Goal: Task Accomplishment & Management: Use online tool/utility

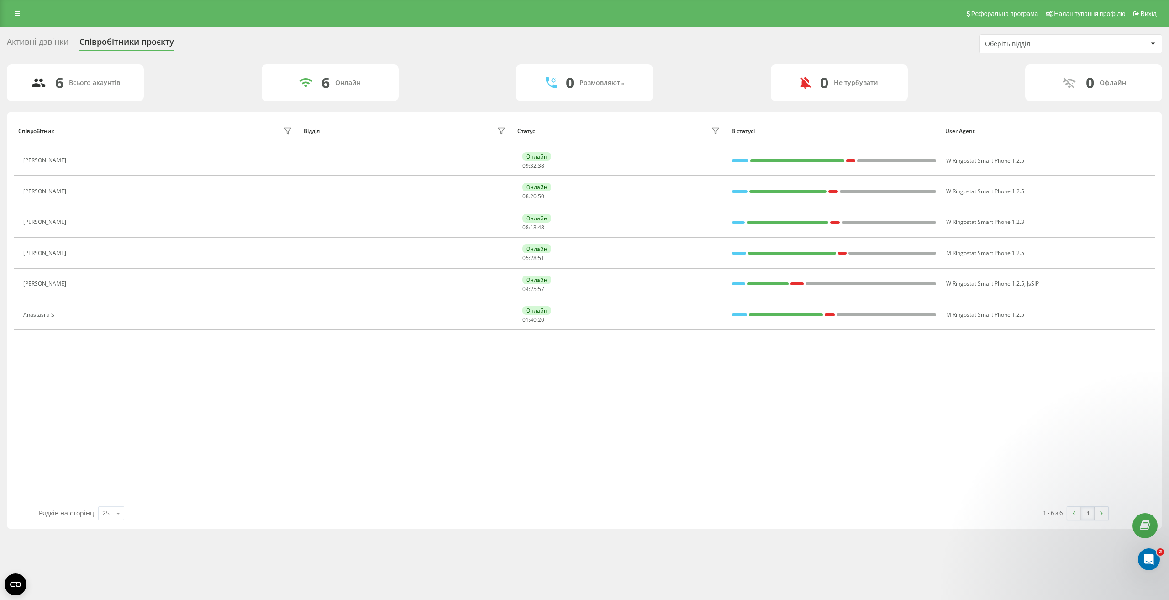
scroll to position [39, 0]
click at [6, 8] on div "Реферальна програма Налаштування профілю Вихід" at bounding box center [584, 13] width 1169 height 27
click at [19, 18] on link at bounding box center [17, 13] width 16 height 13
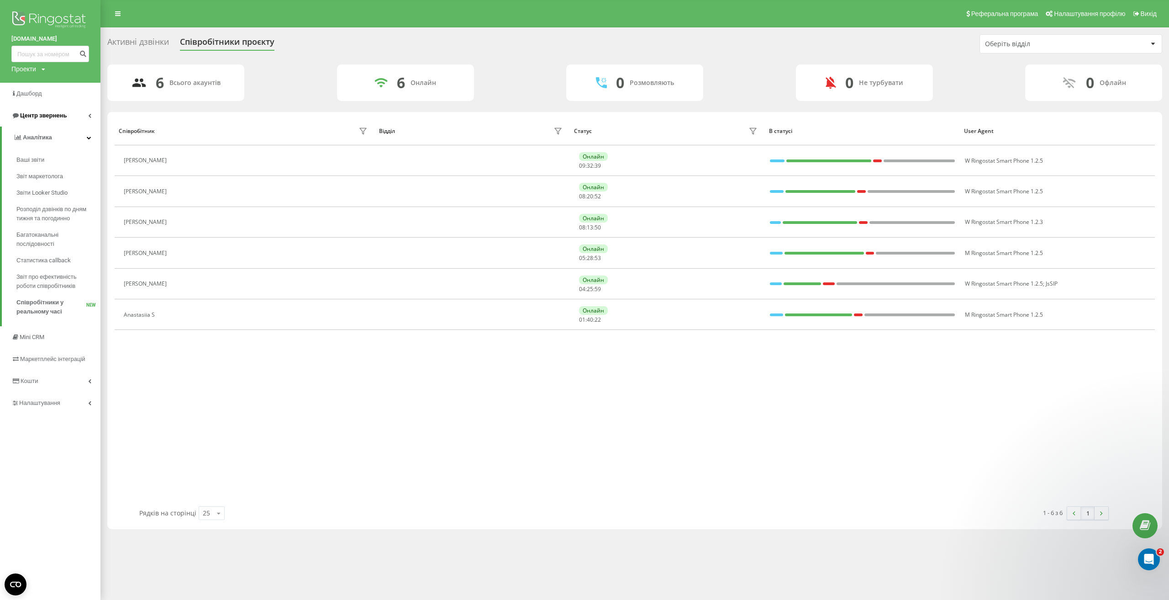
click at [91, 115] on link "Центр звернень" at bounding box center [50, 116] width 100 height 22
click at [54, 138] on span "Журнал дзвінків" at bounding box center [40, 137] width 48 height 9
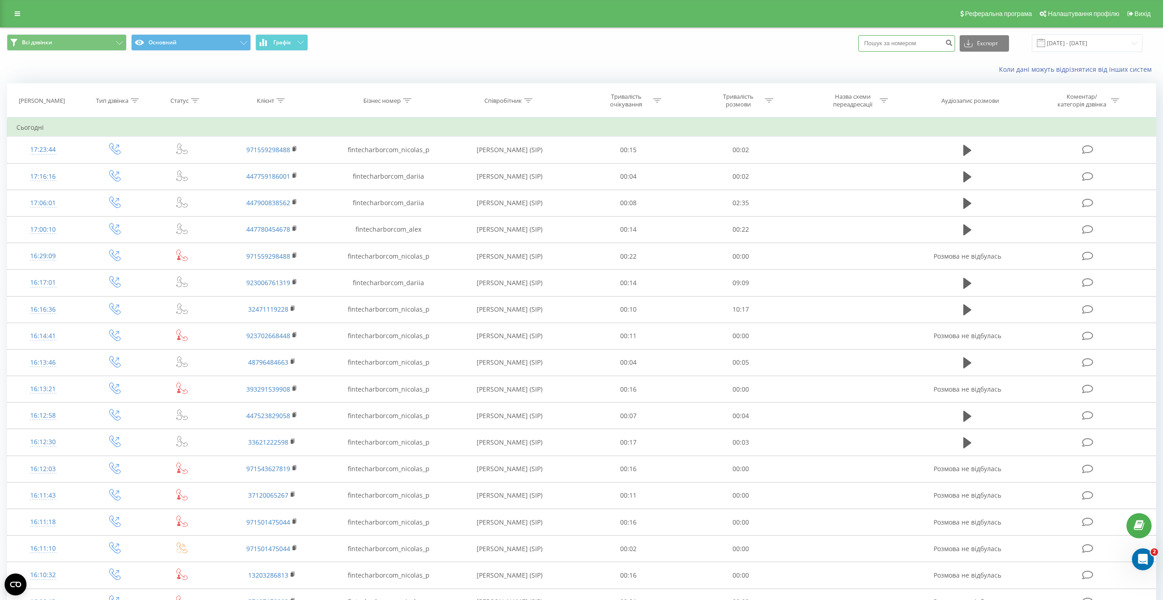
click at [889, 42] on input at bounding box center [906, 43] width 97 height 16
paste input "[PHONE_NUMBER]"
type input "[PHONE_NUMBER]"
click at [952, 43] on icon "submit" at bounding box center [949, 41] width 8 height 5
